Goal: Information Seeking & Learning: Find specific fact

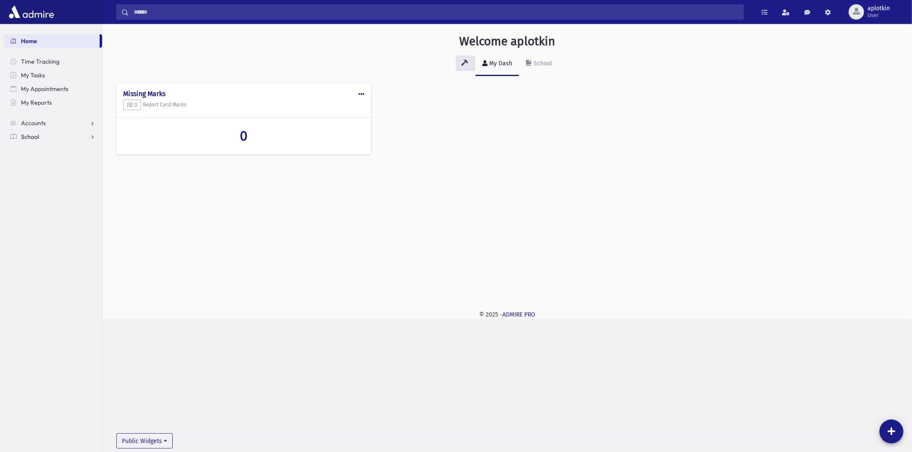
click at [37, 137] on span "School" at bounding box center [30, 137] width 18 height 8
click at [59, 151] on link "Students" at bounding box center [52, 151] width 99 height 14
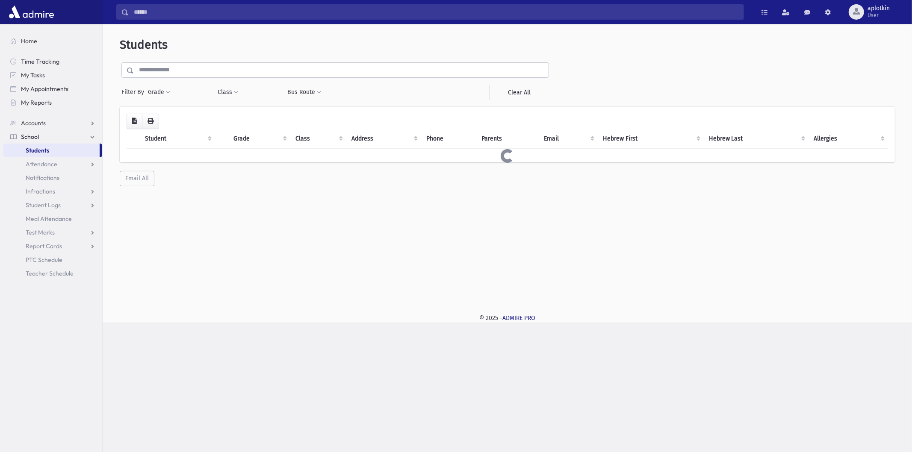
click at [196, 71] on input "text" at bounding box center [341, 69] width 415 height 15
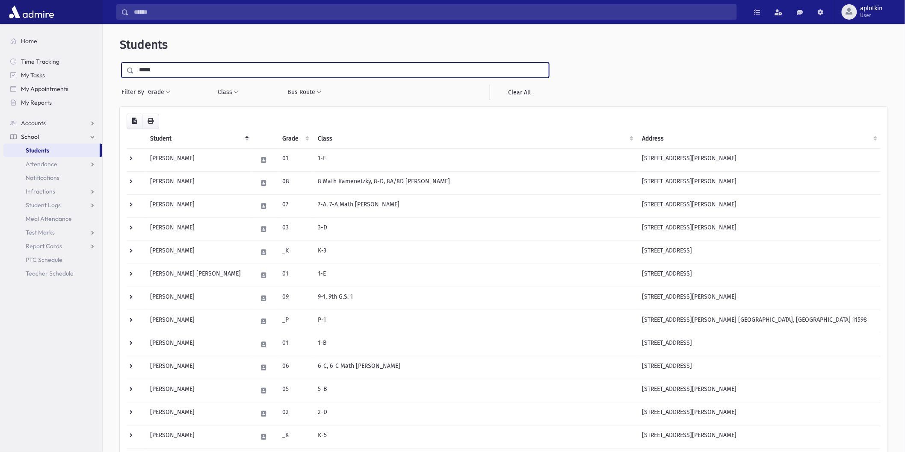
type input "*****"
click at [120, 62] on input "submit" at bounding box center [132, 68] width 24 height 12
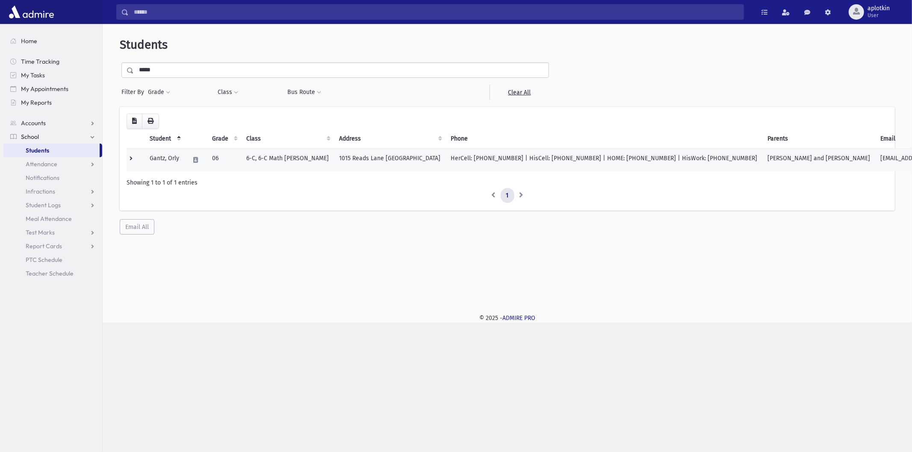
click at [133, 160] on td at bounding box center [136, 159] width 18 height 23
